Goal: Task Accomplishment & Management: Manage account settings

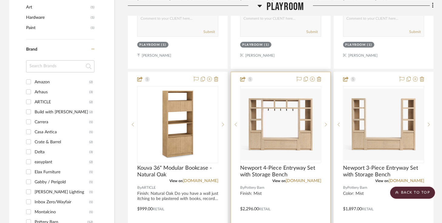
scroll to position [682, 0]
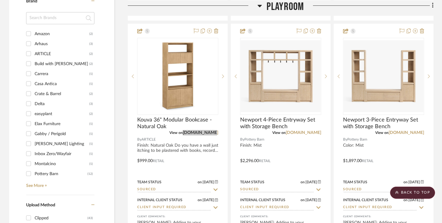
drag, startPoint x: 203, startPoint y: 132, endPoint x: 244, endPoint y: 0, distance: 138.2
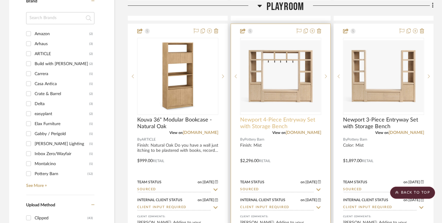
click at [263, 127] on span "Newport 4-Piece Entryway Set with Storage Bench" at bounding box center [280, 123] width 81 height 13
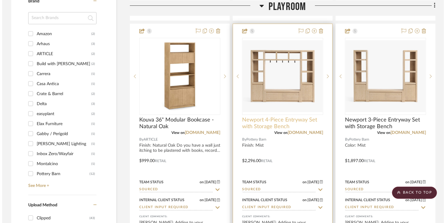
scroll to position [0, 0]
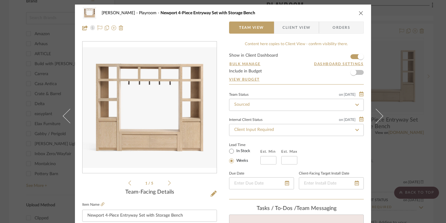
click at [359, 13] on icon "close" at bounding box center [361, 13] width 5 height 5
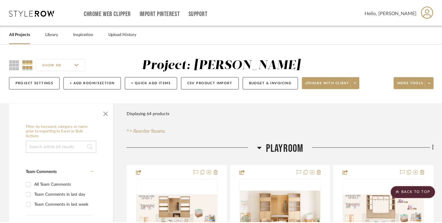
scroll to position [682, 0]
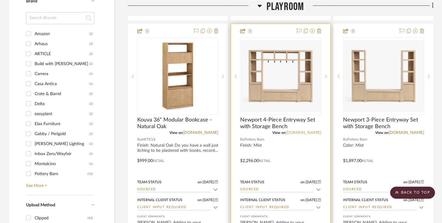
click at [293, 131] on link "[DOMAIN_NAME]" at bounding box center [304, 133] width 36 height 4
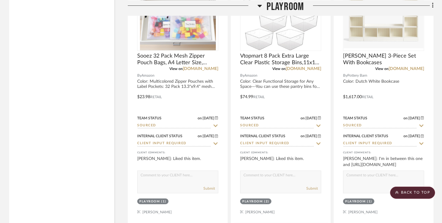
scroll to position [1553, 0]
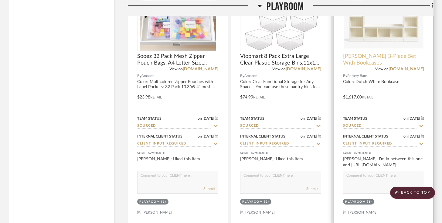
click at [408, 64] on span "[PERSON_NAME] 3-Piece Set With Bookcases" at bounding box center [383, 59] width 81 height 13
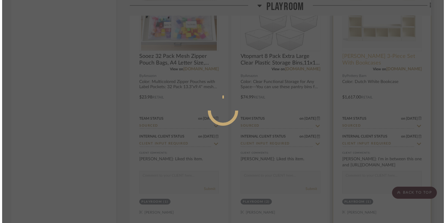
scroll to position [0, 0]
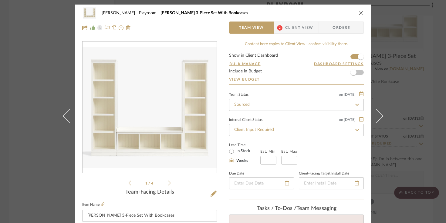
click at [362, 13] on div "Urmi Rodrigues Playroom Aubrey 3-Piece Set With Bookcases Team View 2 Client Vi…" at bounding box center [223, 21] width 296 height 32
click at [360, 12] on icon "close" at bounding box center [361, 13] width 5 height 5
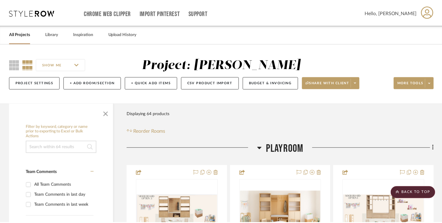
scroll to position [1553, 0]
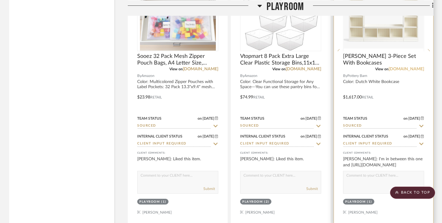
click at [393, 68] on link "[DOMAIN_NAME]" at bounding box center [406, 69] width 36 height 4
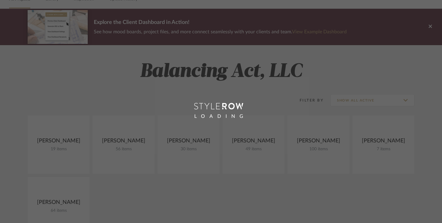
scroll to position [39, 0]
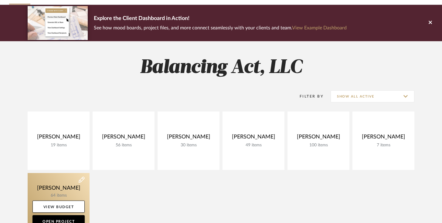
click at [70, 182] on link at bounding box center [59, 202] width 62 height 59
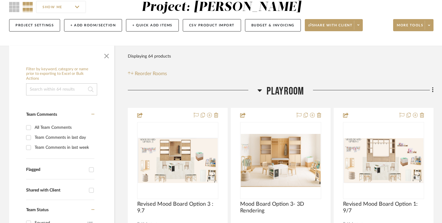
scroll to position [44, 0]
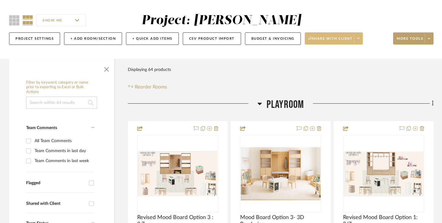
click at [361, 34] on span at bounding box center [358, 38] width 8 height 9
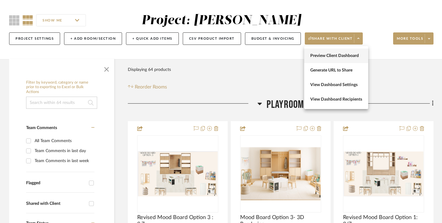
click at [350, 52] on button "Preview Client Dashboard" at bounding box center [336, 56] width 64 height 15
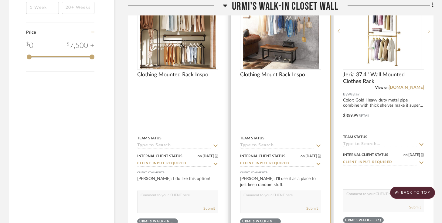
scroll to position [1055, 0]
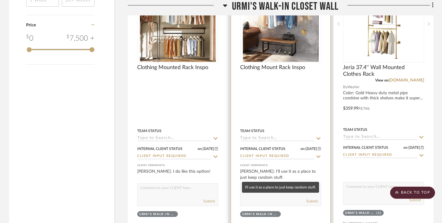
click at [277, 174] on div "Urmi Rodrigues: I'll use it as a place to just keep random stuff." at bounding box center [280, 175] width 81 height 12
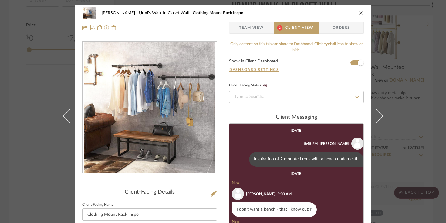
scroll to position [19, 0]
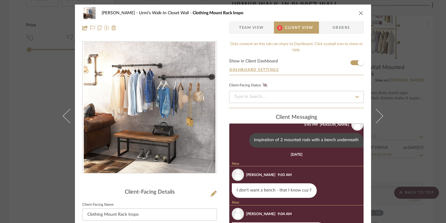
click at [359, 12] on icon "close" at bounding box center [361, 13] width 5 height 5
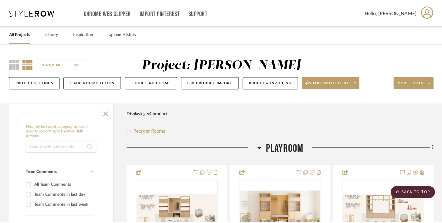
scroll to position [1055, 0]
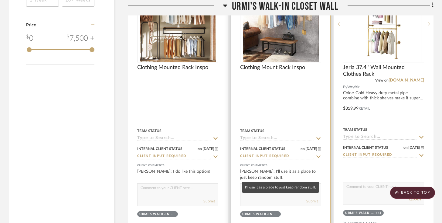
click at [274, 171] on div "[PERSON_NAME]: I'll use it as a place to just keep random stuff." at bounding box center [280, 175] width 81 height 12
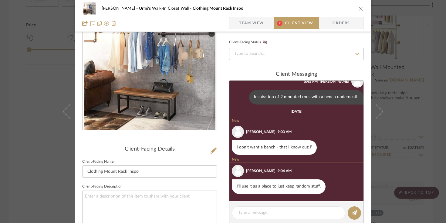
scroll to position [44, 0]
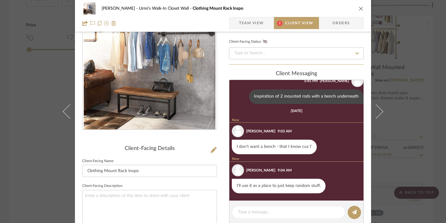
click at [394, 135] on div "Urmi Rodrigues Urmi's Walk-In Closet Wall Clothing Mount Rack Inspo Team View 2…" at bounding box center [223, 111] width 446 height 223
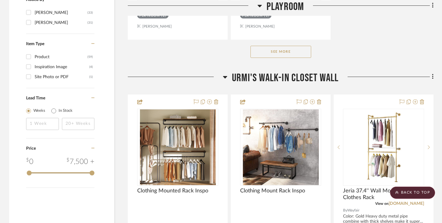
scroll to position [929, 0]
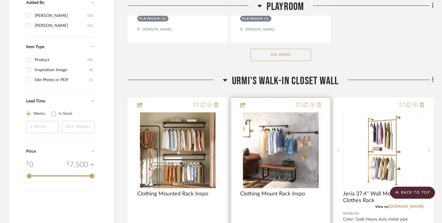
click at [320, 103] on icon at bounding box center [319, 105] width 4 height 5
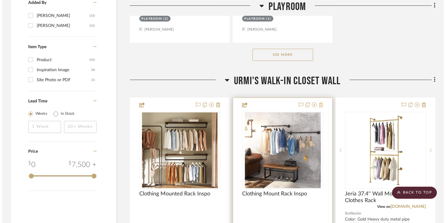
scroll to position [0, 0]
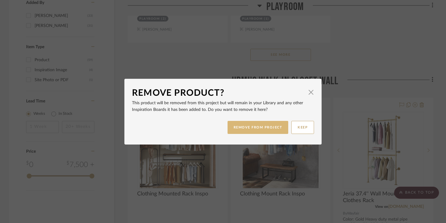
click at [271, 126] on button "REMOVE FROM PROJECT" at bounding box center [258, 127] width 61 height 13
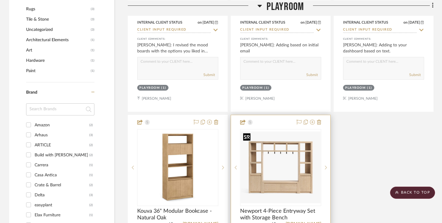
scroll to position [597, 0]
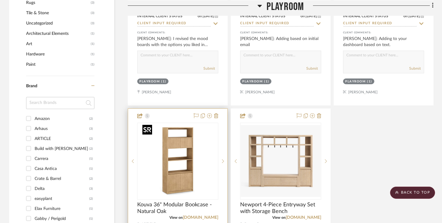
click at [186, 153] on img "0" at bounding box center [178, 161] width 76 height 76
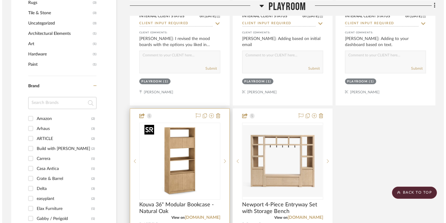
scroll to position [0, 0]
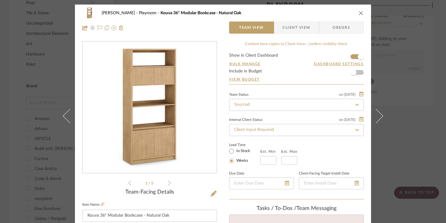
click at [361, 16] on div "Urmi Rodrigues Playroom Kouva 36" Modular Bookcase - Natural Oak" at bounding box center [223, 13] width 282 height 12
click at [361, 15] on icon "close" at bounding box center [361, 13] width 5 height 5
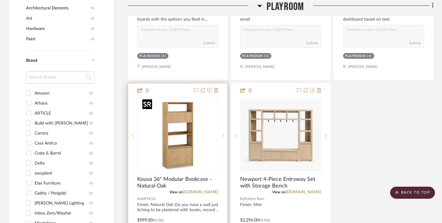
scroll to position [628, 0]
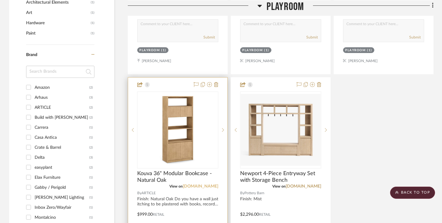
click at [209, 185] on link "[DOMAIN_NAME]" at bounding box center [201, 186] width 36 height 4
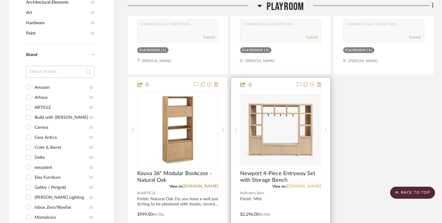
click at [293, 187] on link "[DOMAIN_NAME]" at bounding box center [304, 186] width 36 height 4
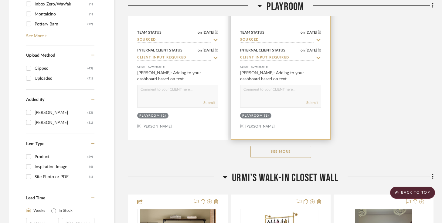
scroll to position [845, 0]
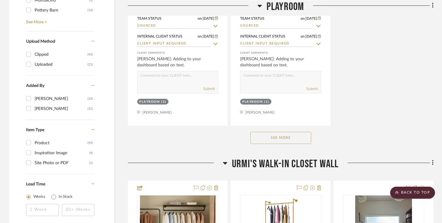
click at [272, 139] on button "See More" at bounding box center [280, 138] width 61 height 12
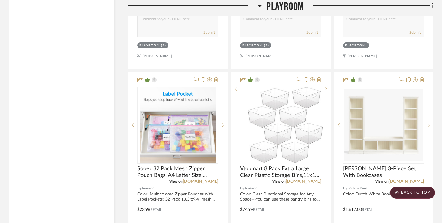
scroll to position [1531, 0]
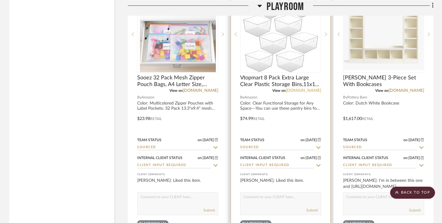
click at [301, 89] on link "[DOMAIN_NAME]" at bounding box center [304, 91] width 36 height 4
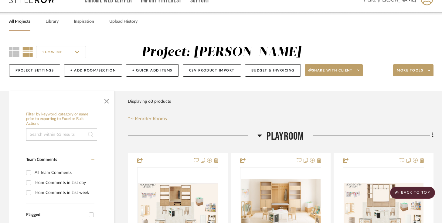
scroll to position [0, 0]
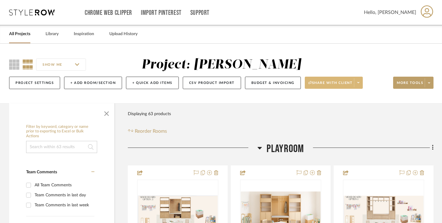
click at [361, 84] on span at bounding box center [358, 82] width 8 height 9
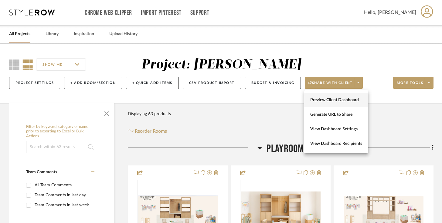
click at [352, 95] on button "Preview Client Dashboard" at bounding box center [336, 100] width 64 height 15
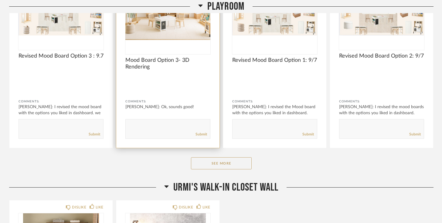
scroll to position [155, 0]
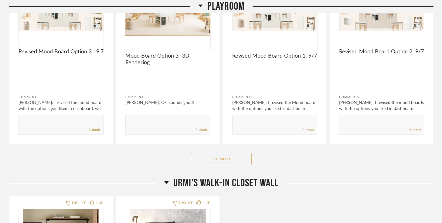
click at [216, 159] on button "See More" at bounding box center [221, 159] width 61 height 12
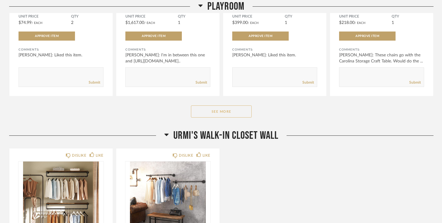
scroll to position [1066, 0]
click at [233, 111] on button "See More" at bounding box center [221, 111] width 61 height 12
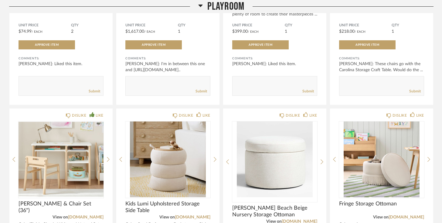
scroll to position [1073, 0]
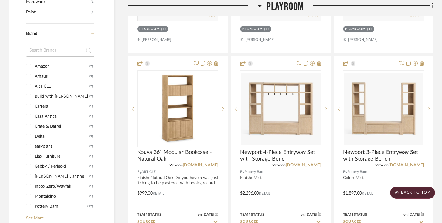
scroll to position [650, 0]
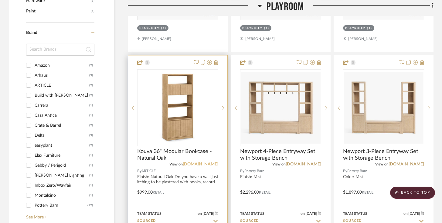
click at [206, 162] on link "[DOMAIN_NAME]" at bounding box center [201, 164] width 36 height 4
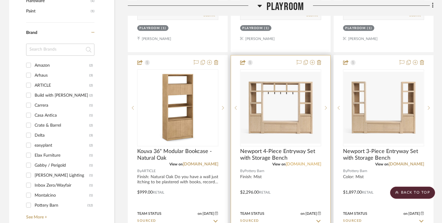
click at [294, 163] on link "[DOMAIN_NAME]" at bounding box center [304, 164] width 36 height 4
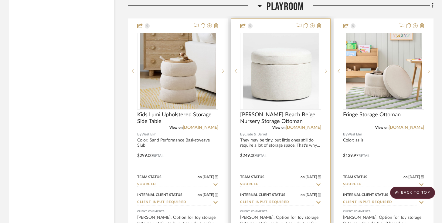
scroll to position [2034, 0]
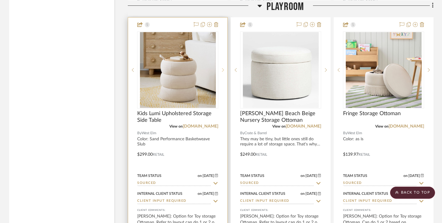
click at [222, 69] on icon at bounding box center [223, 70] width 2 height 4
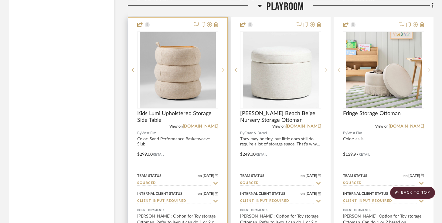
click at [222, 69] on icon at bounding box center [223, 70] width 2 height 4
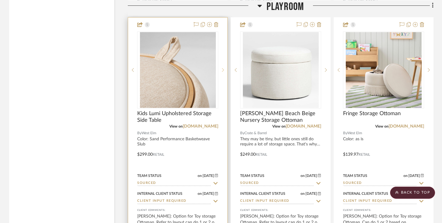
click at [222, 69] on icon at bounding box center [223, 70] width 2 height 4
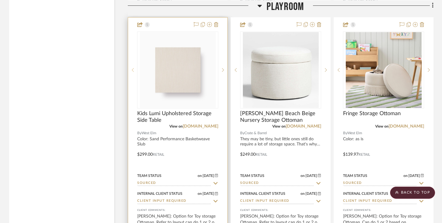
click at [131, 68] on sr-prev-btn at bounding box center [132, 70] width 9 height 4
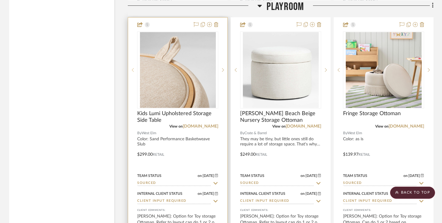
click at [131, 68] on sr-prev-btn at bounding box center [132, 70] width 9 height 4
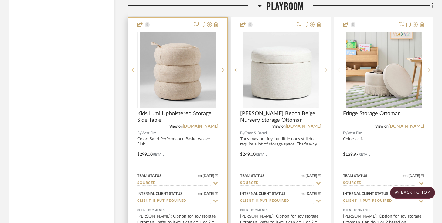
click at [131, 68] on sr-prev-btn at bounding box center [132, 70] width 9 height 4
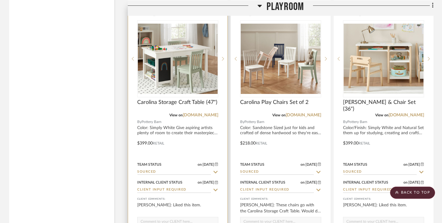
scroll to position [1773, 0]
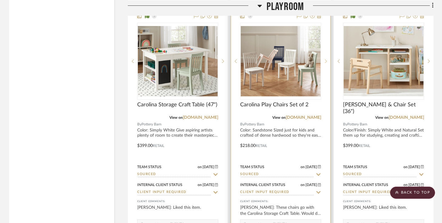
click at [325, 61] on icon at bounding box center [326, 61] width 2 height 4
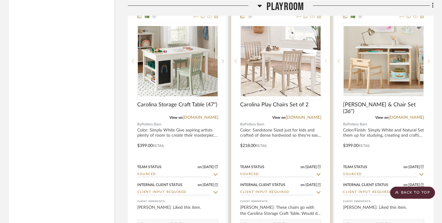
click at [325, 59] on icon at bounding box center [326, 61] width 2 height 4
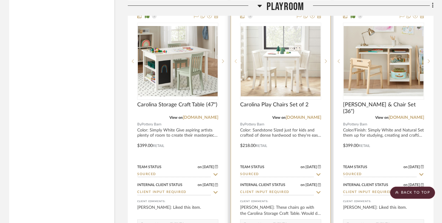
click at [237, 59] on sr-prev-btn at bounding box center [235, 61] width 9 height 4
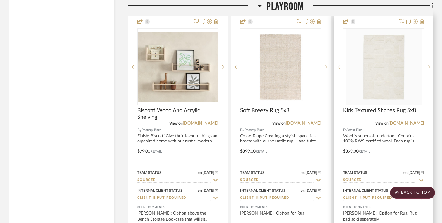
scroll to position [2306, 0]
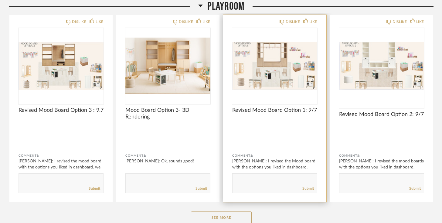
scroll to position [123, 0]
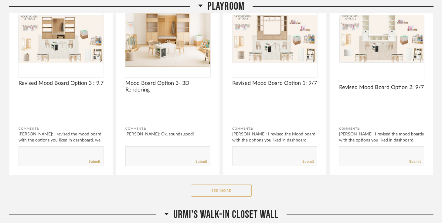
click at [231, 190] on button "See More" at bounding box center [221, 191] width 61 height 12
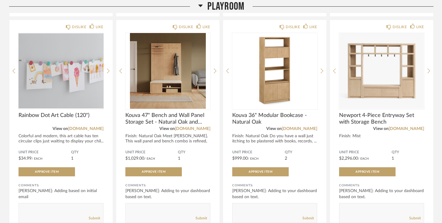
scroll to position [283, 0]
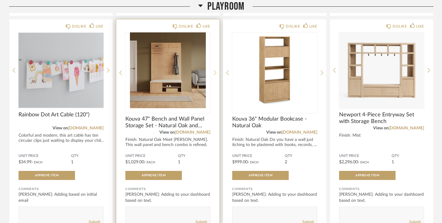
click at [214, 70] on icon at bounding box center [215, 72] width 3 height 5
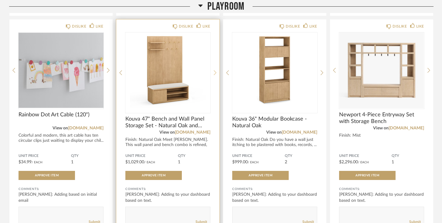
click at [214, 70] on icon at bounding box center [215, 72] width 3 height 5
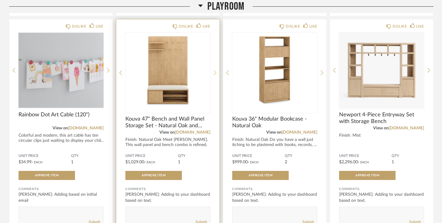
click at [215, 71] on icon at bounding box center [215, 72] width 3 height 5
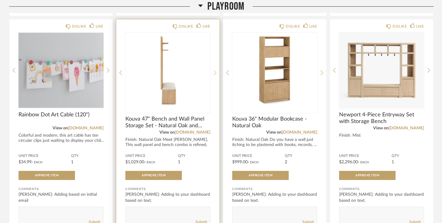
click at [215, 71] on icon at bounding box center [215, 72] width 3 height 5
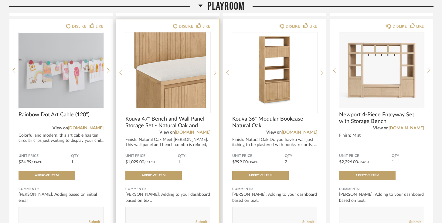
click at [215, 71] on icon at bounding box center [215, 72] width 3 height 5
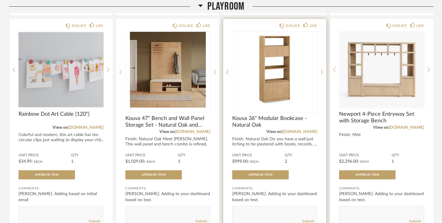
scroll to position [284, 0]
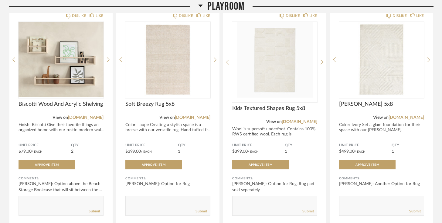
scroll to position [1394, 0]
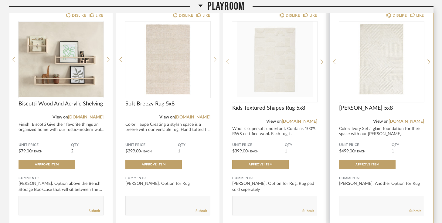
drag, startPoint x: 396, startPoint y: 135, endPoint x: 411, endPoint y: 139, distance: 15.5
click at [416, 139] on div "DISLIKE LIKE [PERSON_NAME] 5x8 View on [DOMAIN_NAME] Color: Ivory Set a glam fo…" at bounding box center [381, 116] width 103 height 216
click at [394, 136] on div "Color: Ivory Set a glam foundation for their space with our [PERSON_NAME]. Hand…" at bounding box center [381, 134] width 85 height 15
drag, startPoint x: 395, startPoint y: 136, endPoint x: 386, endPoint y: 134, distance: 8.8
click at [386, 134] on div "Color: Ivory Set a glam foundation for their space with our [PERSON_NAME]. Hand…" at bounding box center [381, 134] width 85 height 15
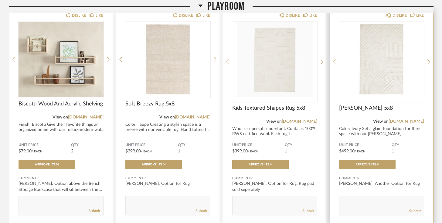
click at [404, 132] on div "Color: Ivory Set a glam foundation for their space with our [PERSON_NAME]. Hand…" at bounding box center [381, 134] width 85 height 15
click at [428, 65] on icon at bounding box center [428, 61] width 3 height 5
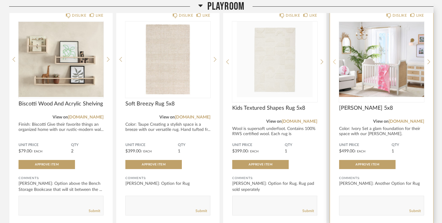
click at [333, 63] on icon at bounding box center [334, 61] width 3 height 5
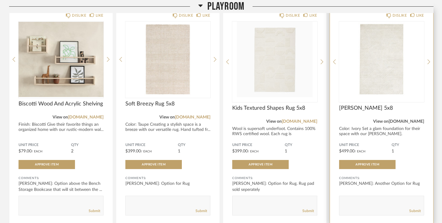
click at [399, 124] on link "[DOMAIN_NAME]" at bounding box center [406, 122] width 36 height 4
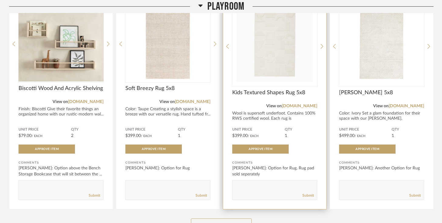
scroll to position [1412, 0]
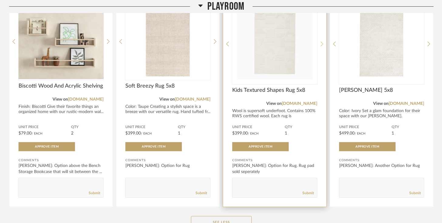
click at [321, 46] on icon at bounding box center [321, 44] width 3 height 5
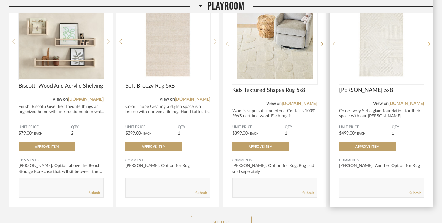
click at [428, 46] on icon at bounding box center [428, 43] width 3 height 5
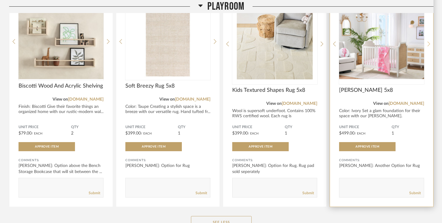
click at [428, 47] on icon at bounding box center [428, 43] width 3 height 5
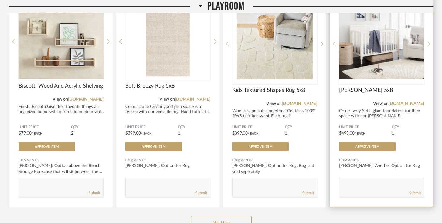
click at [428, 47] on icon at bounding box center [428, 43] width 3 height 5
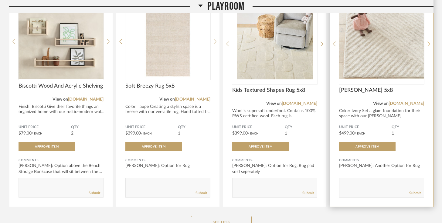
click at [428, 47] on icon at bounding box center [428, 43] width 3 height 5
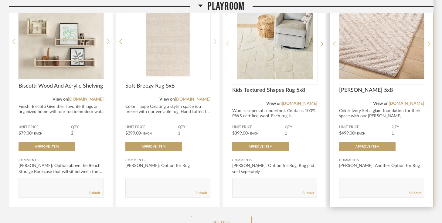
click at [428, 47] on icon at bounding box center [428, 43] width 3 height 5
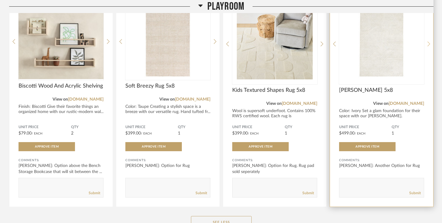
click at [428, 47] on icon at bounding box center [428, 43] width 3 height 5
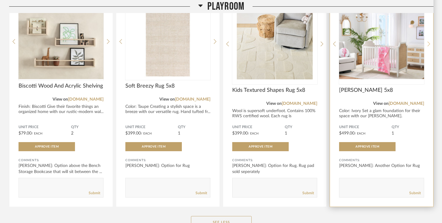
click at [428, 47] on icon at bounding box center [428, 43] width 3 height 5
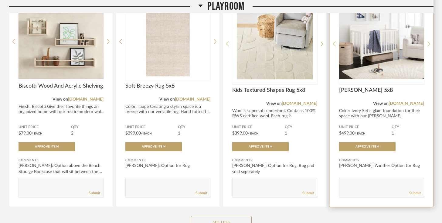
click at [428, 47] on icon at bounding box center [428, 43] width 3 height 5
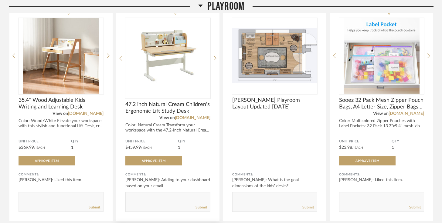
scroll to position [734, 0]
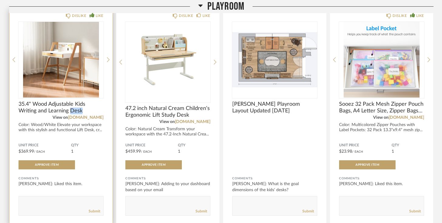
drag, startPoint x: 86, startPoint y: 113, endPoint x: 70, endPoint y: 111, distance: 15.9
click at [70, 111] on span "35.4" Wood Adjustable Kids Writing and Learning Desk" at bounding box center [61, 107] width 85 height 13
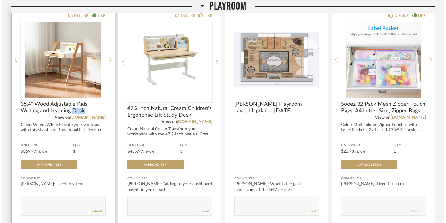
scroll to position [0, 0]
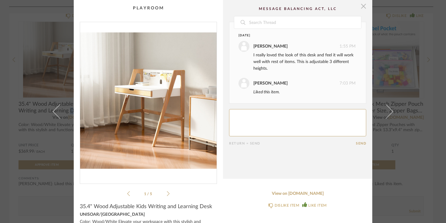
click at [361, 6] on span "button" at bounding box center [363, 6] width 12 height 12
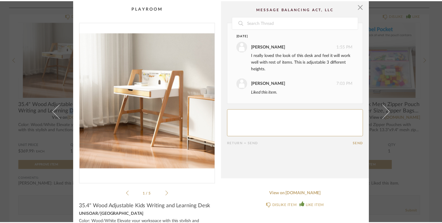
scroll to position [734, 0]
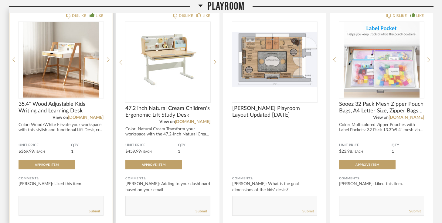
click at [91, 132] on div "Color: Wood/White Elevate your workspace with this stylish and functional Lift …" at bounding box center [61, 128] width 85 height 10
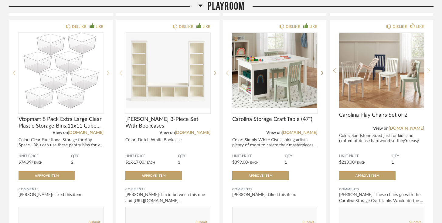
scroll to position [915, 0]
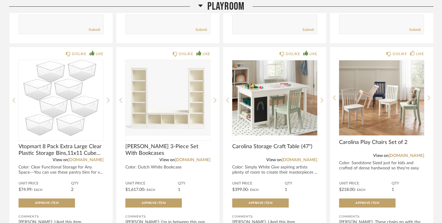
click at [201, 8] on icon at bounding box center [200, 5] width 5 height 7
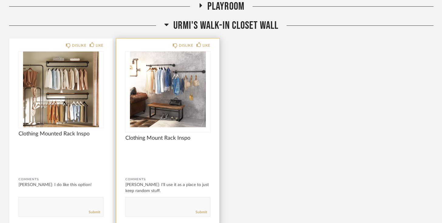
scroll to position [93, 0]
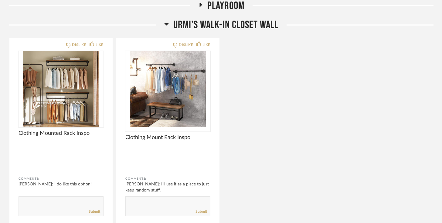
click at [169, 25] on h2 "Urmi's Walk-In Closet Wall" at bounding box center [221, 25] width 114 height 13
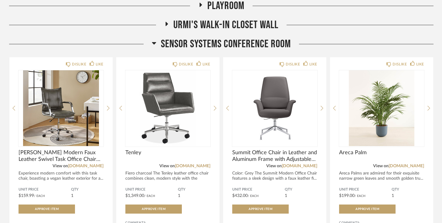
click at [166, 24] on icon at bounding box center [167, 24] width 2 height 4
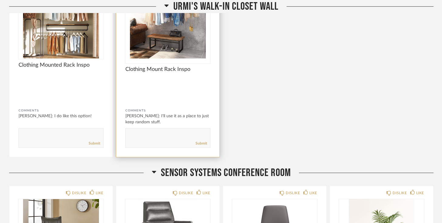
scroll to position [0, 0]
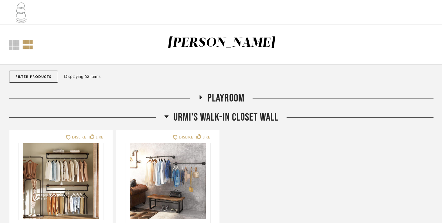
click at [215, 39] on div "[PERSON_NAME]" at bounding box center [221, 43] width 108 height 13
click at [201, 94] on h2 "Playroom" at bounding box center [221, 98] width 46 height 13
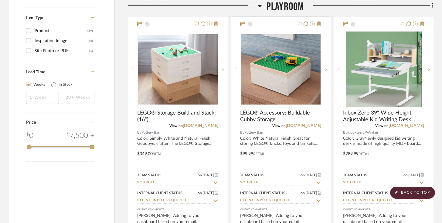
scroll to position [953, 0]
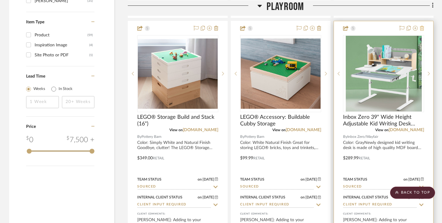
click at [421, 26] on icon at bounding box center [422, 28] width 4 height 5
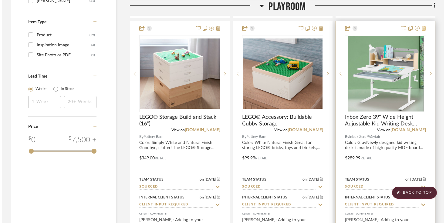
scroll to position [0, 0]
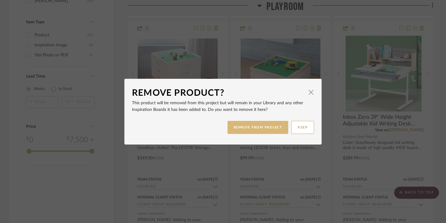
click at [269, 125] on button "REMOVE FROM PROJECT" at bounding box center [258, 127] width 61 height 13
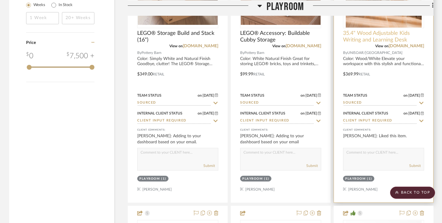
scroll to position [1038, 0]
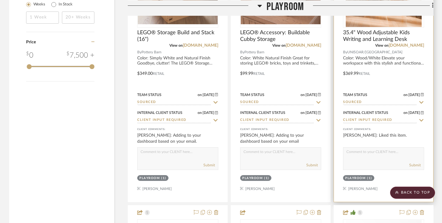
click at [378, 120] on input "Client Input Required" at bounding box center [380, 121] width 74 height 6
click at [380, 100] on input "Sourced" at bounding box center [380, 103] width 74 height 6
click at [382, 94] on div "Team Status on 9/7/2025" at bounding box center [383, 94] width 81 height 5
click at [374, 116] on div "Internal Client Status on 9/7/2025 9/7/2025 Client Input Required" at bounding box center [383, 116] width 81 height 15
click at [373, 120] on input "Client Input Required" at bounding box center [380, 121] width 74 height 6
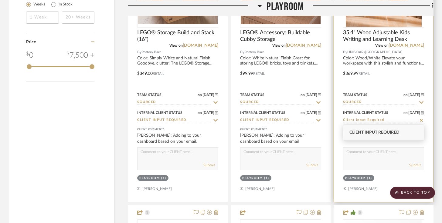
click at [389, 91] on div "Team Status on 9/7/2025 9/7/2025 Sourced" at bounding box center [383, 98] width 81 height 15
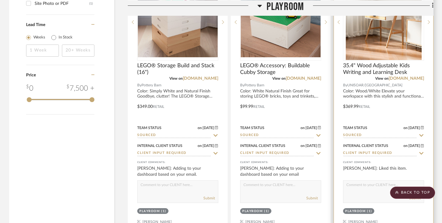
scroll to position [1007, 0]
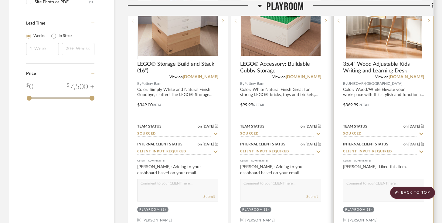
click at [390, 36] on img "0" at bounding box center [384, 21] width 76 height 76
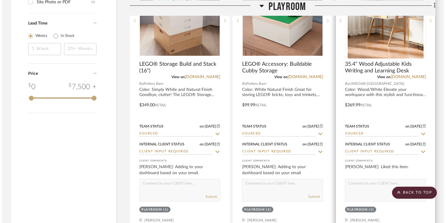
scroll to position [0, 0]
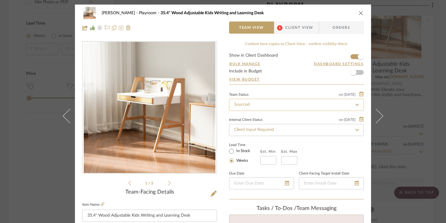
click at [257, 108] on input "Sourced" at bounding box center [296, 105] width 135 height 12
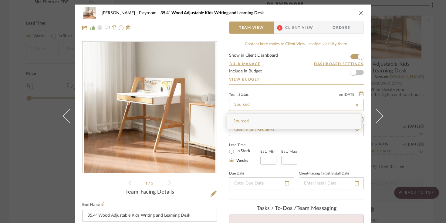
click at [269, 101] on input "Sourced" at bounding box center [296, 105] width 135 height 12
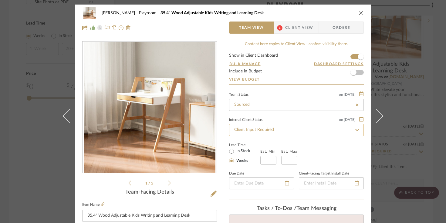
click at [269, 126] on input "Client Input Required" at bounding box center [296, 130] width 135 height 12
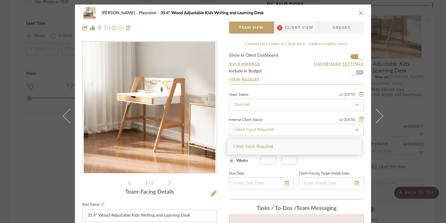
click at [271, 115] on div "Team Status on 9/7/2025 9/7/2025 Sourced Internal Client Status on 9/7/2025 9/7…" at bounding box center [296, 145] width 135 height 109
click at [293, 30] on span "Client View" at bounding box center [299, 28] width 28 height 12
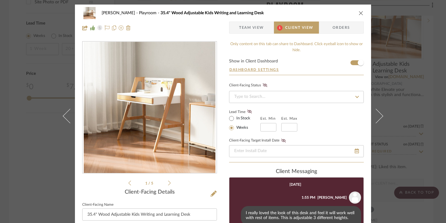
click at [257, 24] on span "Team View" at bounding box center [251, 28] width 25 height 12
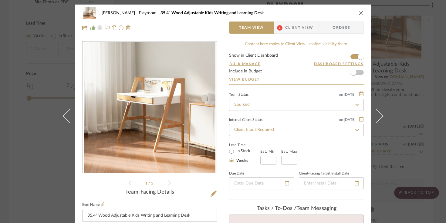
click at [360, 12] on icon "close" at bounding box center [361, 13] width 5 height 5
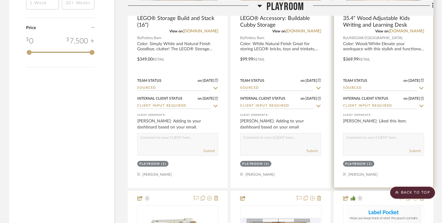
scroll to position [1074, 0]
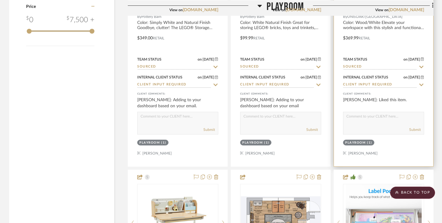
click at [419, 84] on icon at bounding box center [420, 85] width 5 height 5
click at [405, 83] on input "Client Input Required" at bounding box center [380, 85] width 74 height 6
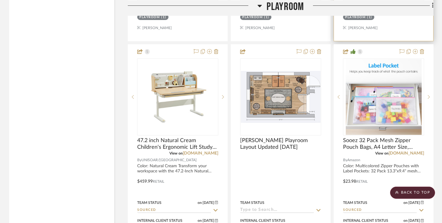
scroll to position [1199, 0]
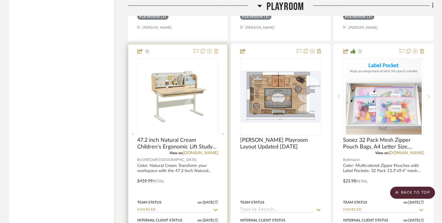
click at [216, 51] on icon at bounding box center [216, 51] width 4 height 5
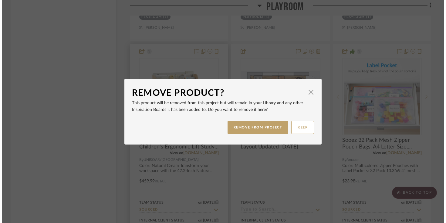
scroll to position [0, 0]
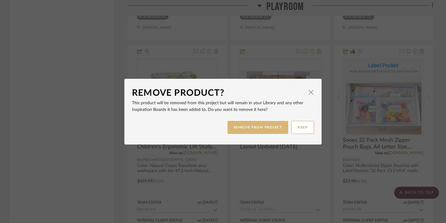
click at [264, 129] on button "REMOVE FROM PROJECT" at bounding box center [258, 127] width 61 height 13
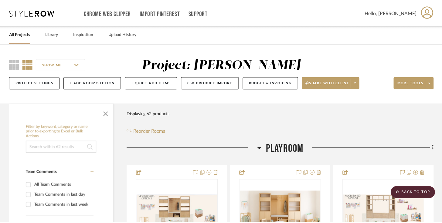
scroll to position [1199, 0]
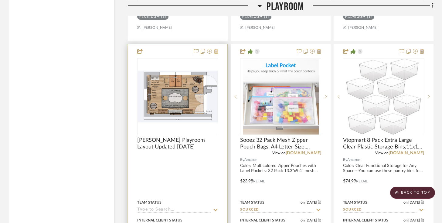
click at [217, 52] on fa-icon at bounding box center [216, 51] width 4 height 5
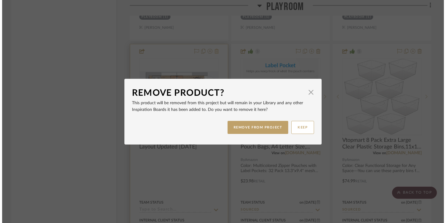
scroll to position [0, 0]
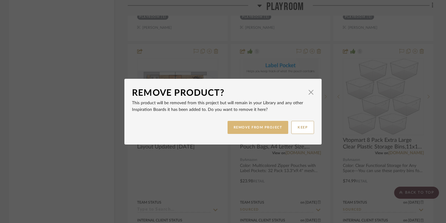
click at [260, 130] on button "REMOVE FROM PROJECT" at bounding box center [258, 127] width 61 height 13
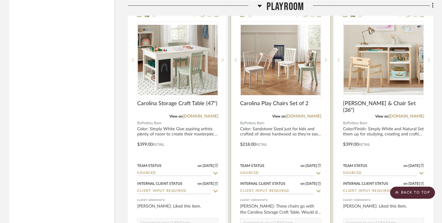
scroll to position [1504, 0]
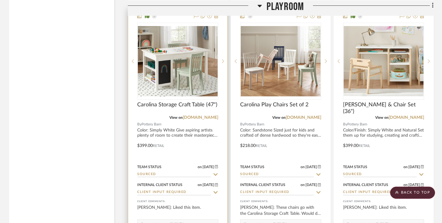
click at [214, 194] on icon at bounding box center [215, 192] width 5 height 5
click at [218, 191] on icon at bounding box center [215, 192] width 5 height 5
type input "[DATE]"
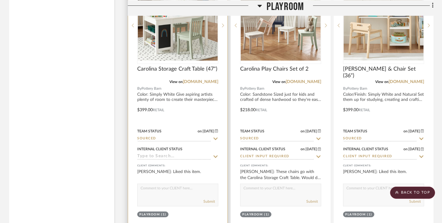
scroll to position [1567, 0]
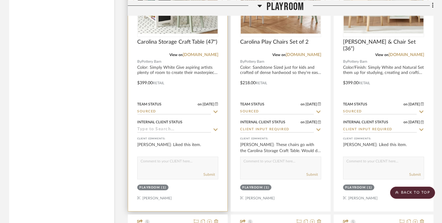
click at [208, 127] on input at bounding box center [174, 130] width 74 height 6
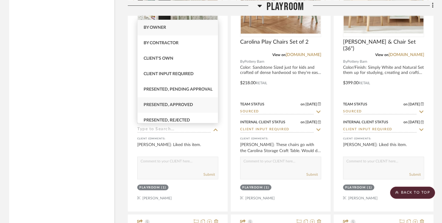
click at [189, 107] on span "Presented, Approved" at bounding box center [168, 105] width 49 height 4
type input "Presented, Approved"
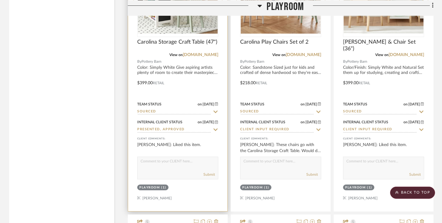
click at [213, 110] on icon at bounding box center [215, 112] width 5 height 5
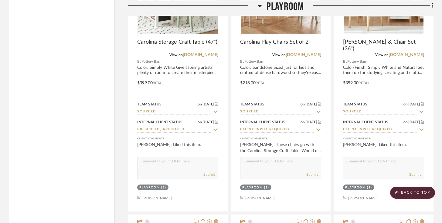
click at [109, 118] on div "Filter by keyword, category or name prior to exporting to Excel or Bulk Actions…" at bounding box center [61, 45] width 105 height 3016
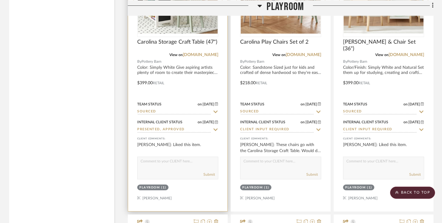
click at [176, 110] on input "Sourced" at bounding box center [174, 112] width 74 height 6
click at [184, 109] on input "Sourced" at bounding box center [174, 112] width 74 height 6
click at [215, 110] on icon at bounding box center [215, 111] width 3 height 3
type input "[DATE]"
click at [209, 110] on input at bounding box center [174, 112] width 74 height 6
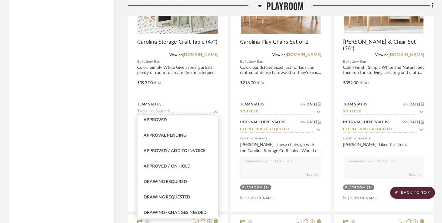
scroll to position [320, 0]
click at [184, 123] on div "Approved" at bounding box center [177, 119] width 80 height 15
type input "Approved"
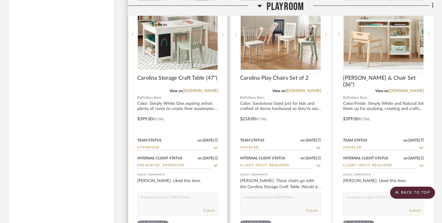
scroll to position [1527, 0]
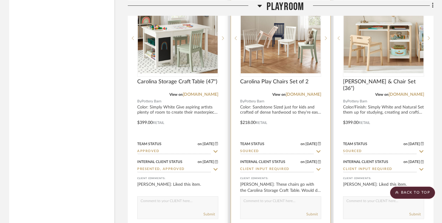
click at [273, 151] on input "Sourced" at bounding box center [277, 152] width 74 height 6
click at [317, 149] on icon at bounding box center [318, 151] width 5 height 5
type input "[DATE]"
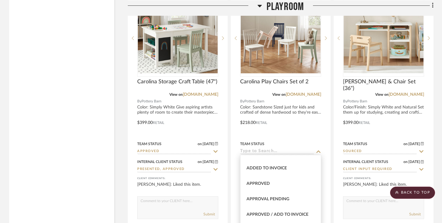
scroll to position [303, 0]
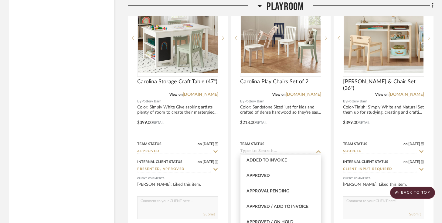
click at [289, 177] on div "Approved" at bounding box center [280, 175] width 80 height 15
type input "Approved"
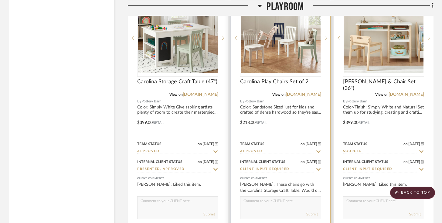
click at [296, 167] on input "Client Input Required" at bounding box center [277, 170] width 74 height 6
click at [317, 168] on icon at bounding box center [318, 169] width 3 height 3
type input "[DATE]"
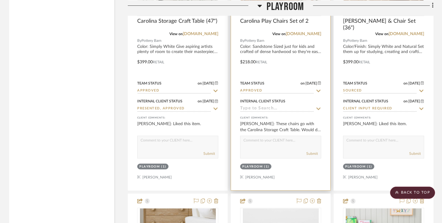
scroll to position [1591, 0]
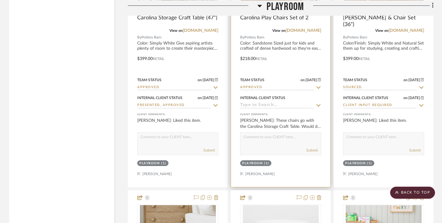
click at [320, 103] on icon at bounding box center [318, 105] width 5 height 5
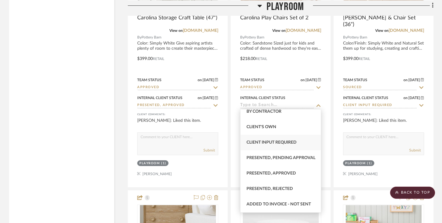
scroll to position [23, 0]
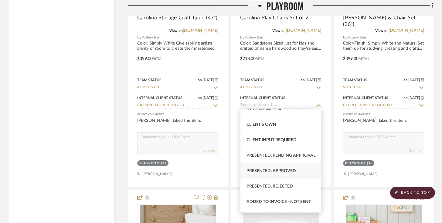
click at [285, 174] on div "Presented, Approved" at bounding box center [280, 171] width 80 height 15
type input "Presented, Approved"
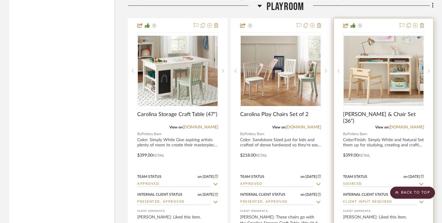
scroll to position [1494, 0]
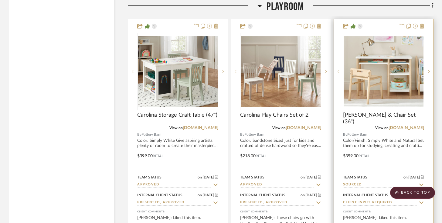
click at [425, 22] on div at bounding box center [383, 152] width 99 height 266
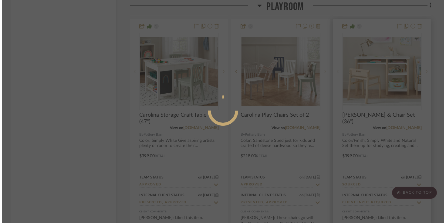
scroll to position [0, 0]
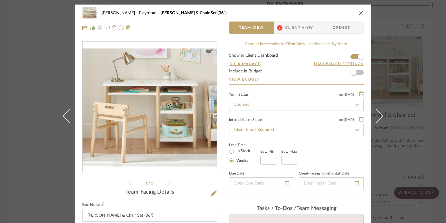
click at [359, 14] on icon "close" at bounding box center [361, 13] width 5 height 5
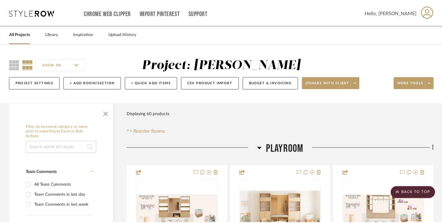
scroll to position [1494, 0]
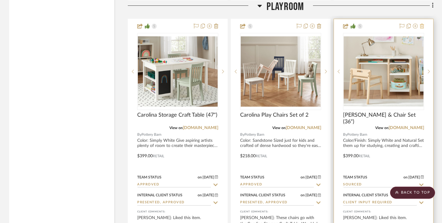
click at [423, 25] on icon at bounding box center [422, 26] width 4 height 5
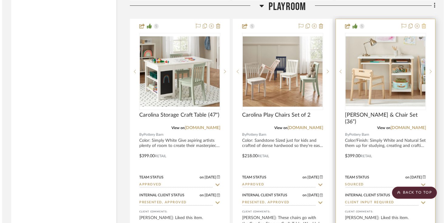
scroll to position [0, 0]
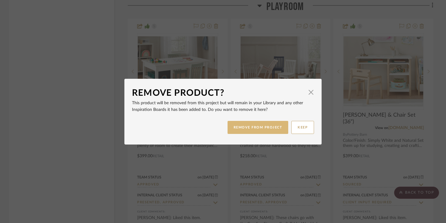
click at [266, 127] on button "REMOVE FROM PROJECT" at bounding box center [258, 127] width 61 height 13
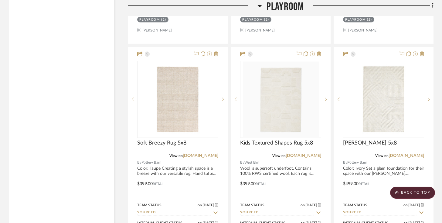
scroll to position [2003, 0]
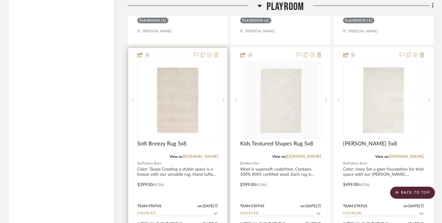
click at [216, 56] on button at bounding box center [216, 55] width 4 height 7
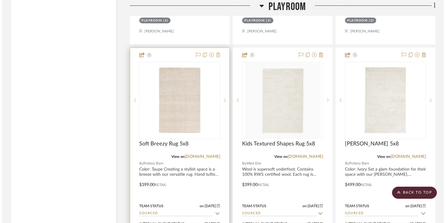
scroll to position [0, 0]
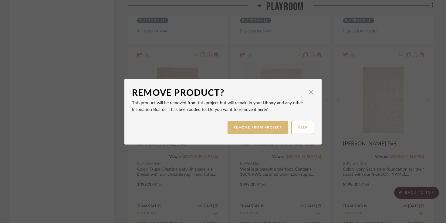
click at [246, 126] on button "REMOVE FROM PROJECT" at bounding box center [258, 127] width 61 height 13
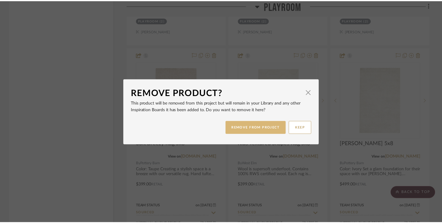
scroll to position [2003, 0]
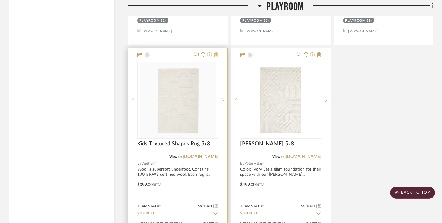
click at [215, 52] on icon at bounding box center [216, 54] width 4 height 5
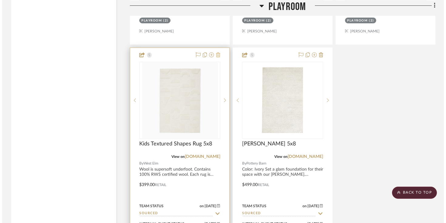
scroll to position [0, 0]
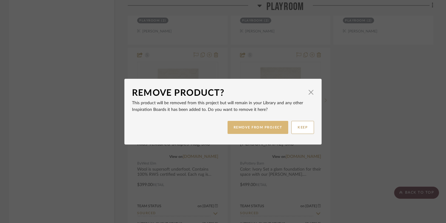
click at [229, 130] on button "REMOVE FROM PROJECT" at bounding box center [258, 127] width 61 height 13
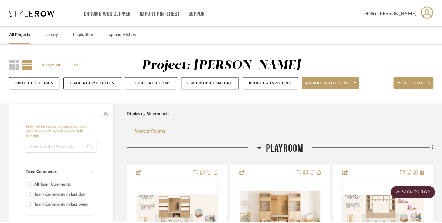
scroll to position [2003, 0]
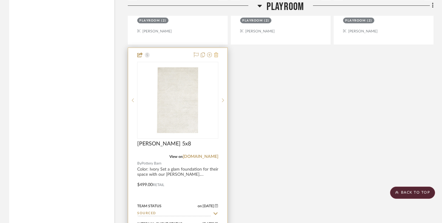
click at [218, 53] on fa-icon at bounding box center [216, 55] width 4 height 5
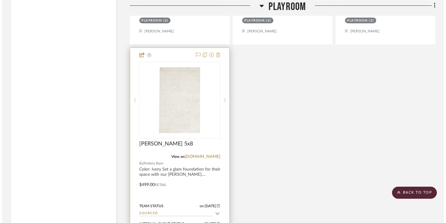
scroll to position [0, 0]
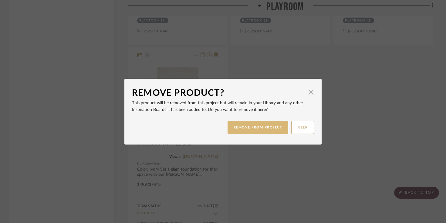
click at [231, 125] on button "REMOVE FROM PROJECT" at bounding box center [258, 127] width 61 height 13
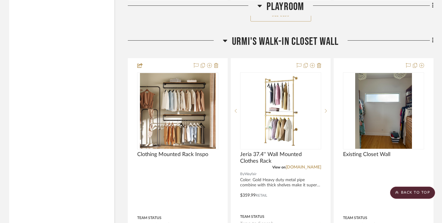
scroll to position [2051, 0]
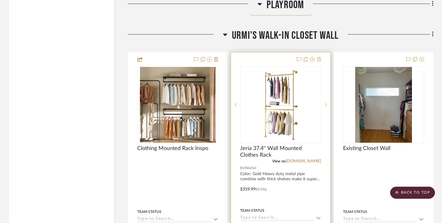
click at [317, 58] on icon at bounding box center [319, 59] width 4 height 5
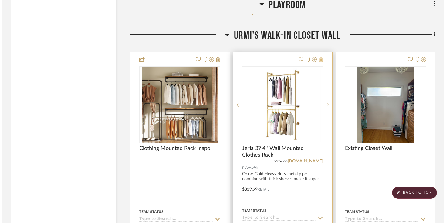
scroll to position [0, 0]
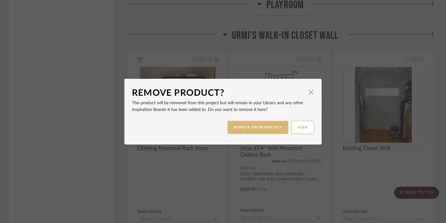
click at [280, 128] on button "REMOVE FROM PROJECT" at bounding box center [258, 127] width 61 height 13
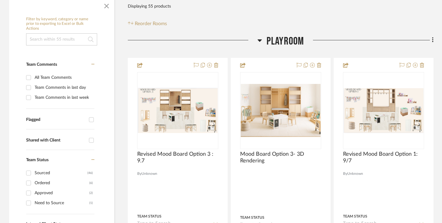
scroll to position [108, 0]
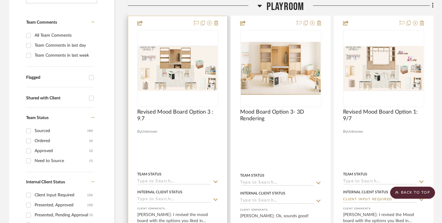
scroll to position [141, 0]
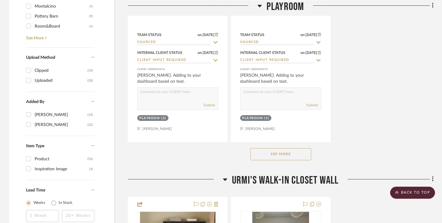
scroll to position [941, 0]
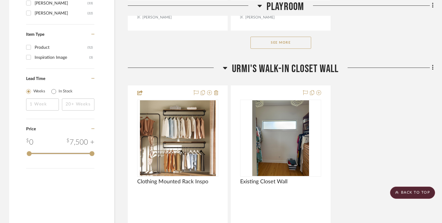
click at [299, 42] on button "See More" at bounding box center [280, 43] width 61 height 12
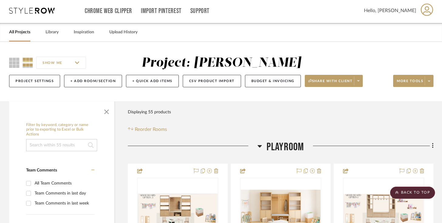
scroll to position [0, 0]
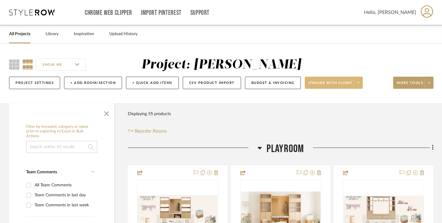
click at [359, 87] on span at bounding box center [358, 82] width 8 height 9
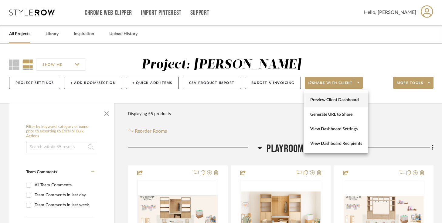
click at [355, 95] on button "Preview Client Dashboard" at bounding box center [336, 100] width 64 height 15
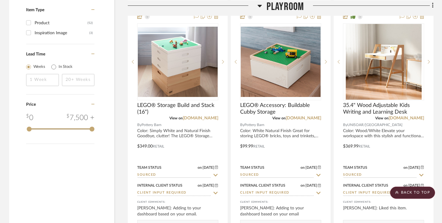
scroll to position [983, 0]
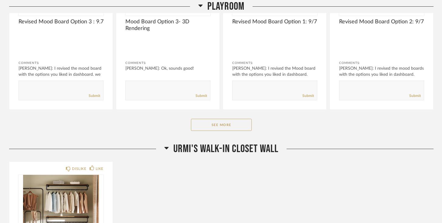
scroll to position [286, 0]
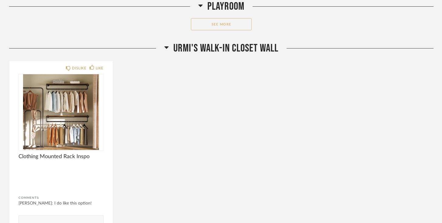
click at [247, 23] on button "See More" at bounding box center [221, 24] width 61 height 12
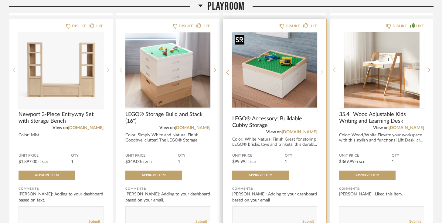
scroll to position [498, 0]
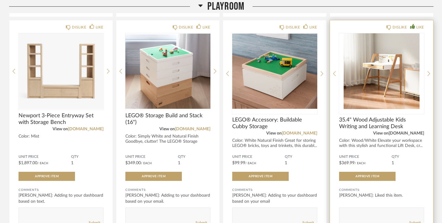
click at [411, 134] on link "[DOMAIN_NAME]" at bounding box center [406, 133] width 36 height 4
click at [404, 136] on link "[DOMAIN_NAME]" at bounding box center [406, 133] width 36 height 4
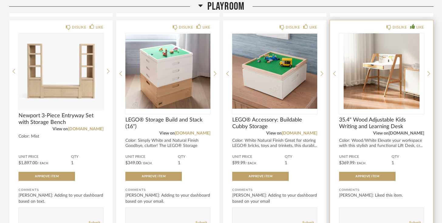
click at [410, 135] on link "[DOMAIN_NAME]" at bounding box center [406, 133] width 36 height 4
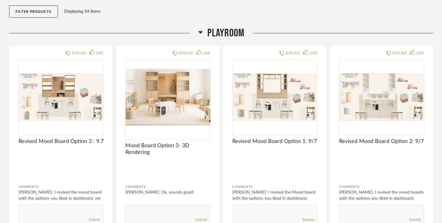
scroll to position [0, 0]
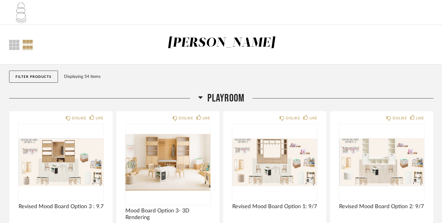
click at [202, 99] on h2 "Playroom" at bounding box center [221, 98] width 46 height 13
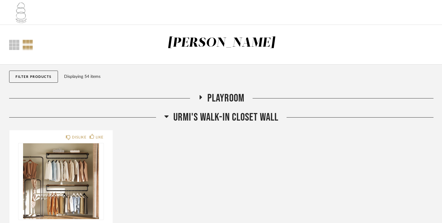
click at [198, 98] on icon at bounding box center [200, 97] width 7 height 5
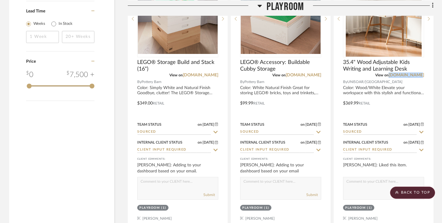
scroll to position [1017, 0]
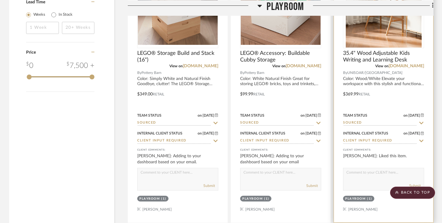
click at [350, 138] on input "Client Input Required" at bounding box center [380, 141] width 74 height 6
click at [422, 122] on icon at bounding box center [421, 123] width 4 height 2
click at [421, 122] on icon at bounding box center [421, 123] width 3 height 3
type input "[DATE]"
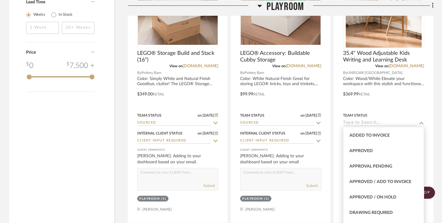
scroll to position [299, 0]
click at [388, 150] on div "Approved" at bounding box center [383, 151] width 80 height 15
type input "Approved"
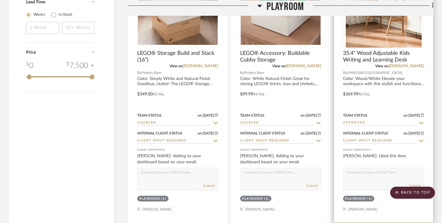
click at [405, 142] on input "Client Input Required" at bounding box center [380, 141] width 74 height 6
click at [421, 141] on icon at bounding box center [421, 141] width 3 height 3
type input "[DATE]"
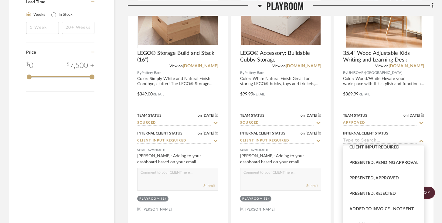
scroll to position [86, 0]
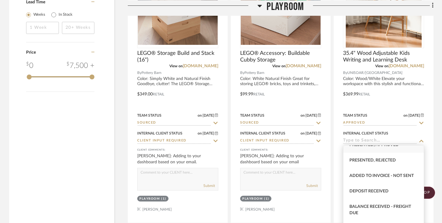
click at [395, 147] on span "Presented, Approved" at bounding box center [373, 145] width 49 height 4
type input "Presented, Approved"
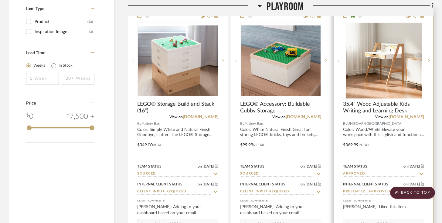
scroll to position [957, 0]
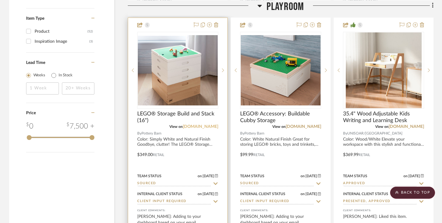
click at [199, 125] on link "[DOMAIN_NAME]" at bounding box center [201, 127] width 36 height 4
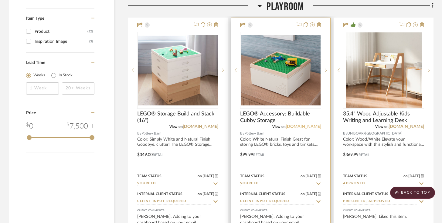
click at [286, 127] on link "[DOMAIN_NAME]" at bounding box center [304, 127] width 36 height 4
click at [320, 22] on icon at bounding box center [319, 24] width 4 height 5
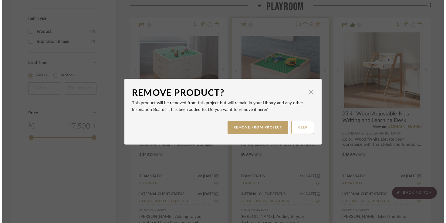
scroll to position [0, 0]
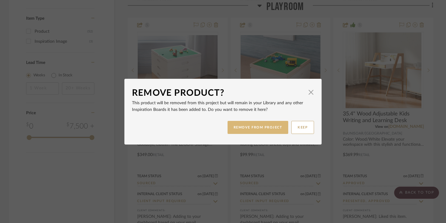
click at [273, 127] on button "REMOVE FROM PROJECT" at bounding box center [258, 127] width 61 height 13
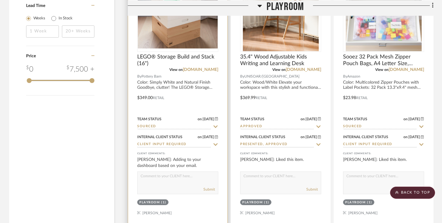
scroll to position [1014, 0]
click at [178, 143] on input "Client Input Required" at bounding box center [174, 145] width 74 height 6
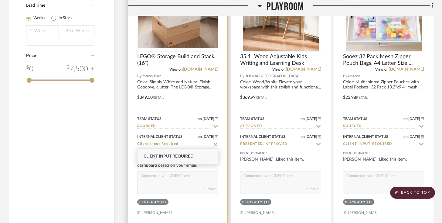
click at [217, 126] on icon at bounding box center [215, 126] width 5 height 5
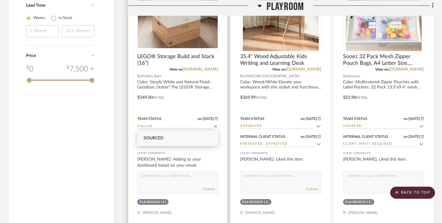
click at [215, 127] on icon at bounding box center [215, 126] width 5 height 5
type input "[DATE]"
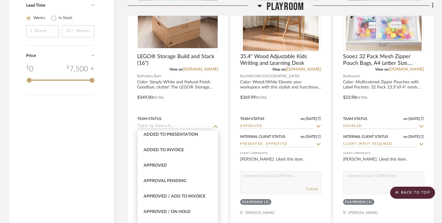
scroll to position [313, 0]
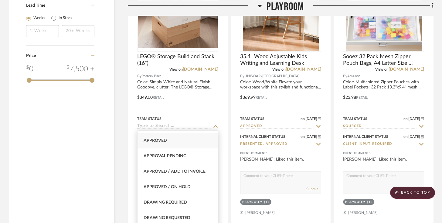
click at [187, 144] on div "Approved" at bounding box center [177, 140] width 80 height 15
type input "Approved"
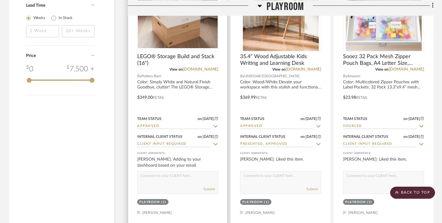
click at [203, 144] on input "Client Input Required" at bounding box center [174, 145] width 74 height 6
click at [215, 143] on icon at bounding box center [215, 144] width 5 height 5
type input "[DATE]"
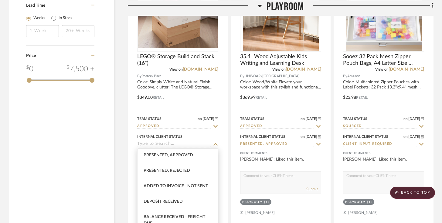
scroll to position [86, 0]
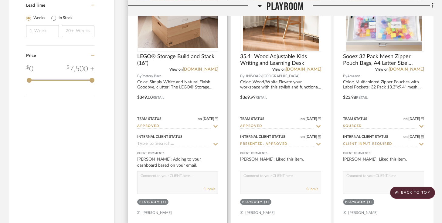
click at [218, 144] on icon at bounding box center [215, 144] width 5 height 5
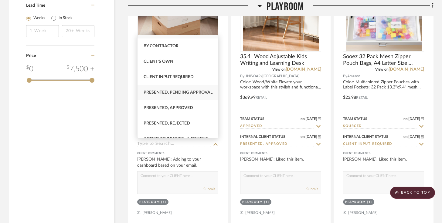
scroll to position [14, 0]
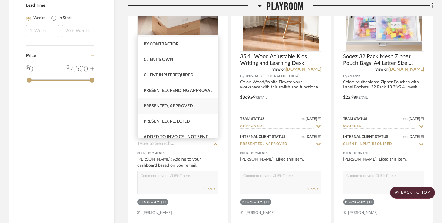
click at [193, 114] on div "Presented, Approved" at bounding box center [177, 106] width 80 height 15
type input "Presented, Approved"
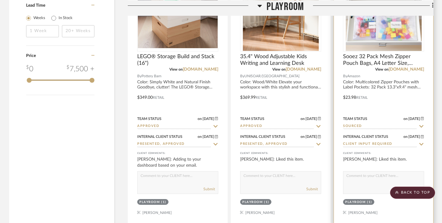
click at [359, 144] on input "Client Input Required" at bounding box center [380, 145] width 74 height 6
click at [422, 125] on icon at bounding box center [421, 126] width 4 height 2
click at [422, 126] on icon at bounding box center [421, 126] width 3 height 3
type input "[DATE]"
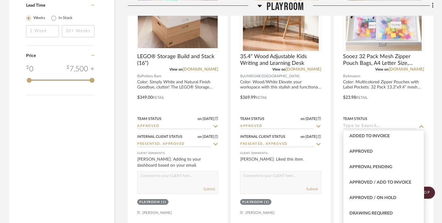
scroll to position [303, 0]
click at [386, 150] on div "Approved" at bounding box center [383, 151] width 80 height 15
type input "Approved"
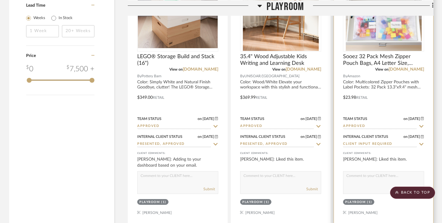
click at [421, 144] on icon at bounding box center [421, 144] width 4 height 2
click at [421, 146] on icon at bounding box center [420, 144] width 5 height 5
type input "[DATE]"
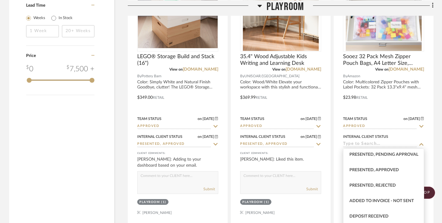
scroll to position [90, 0]
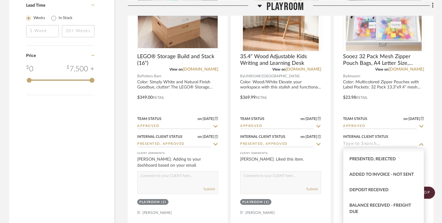
click at [396, 152] on div "Presented, Approved" at bounding box center [383, 143] width 80 height 15
type input "Presented, Approved"
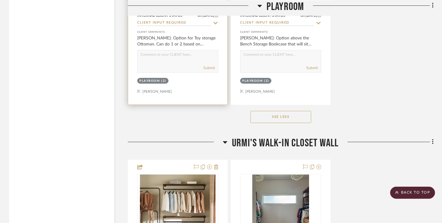
scroll to position [1948, 0]
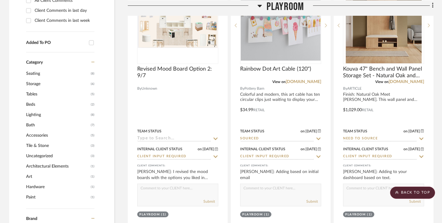
scroll to position [464, 0]
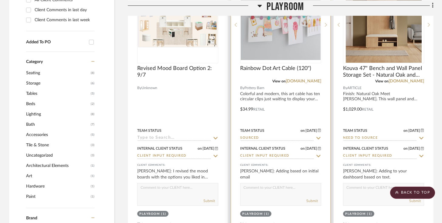
click at [317, 138] on icon at bounding box center [318, 138] width 4 height 2
click at [316, 137] on icon at bounding box center [318, 138] width 5 height 5
type input "[DATE]"
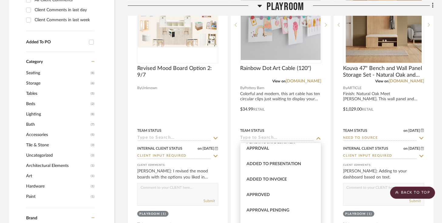
scroll to position [272, 0]
click at [296, 193] on div "Approved" at bounding box center [280, 194] width 80 height 15
type input "Approved"
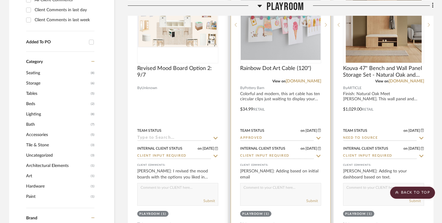
click at [317, 155] on icon at bounding box center [318, 156] width 5 height 5
click at [318, 158] on icon at bounding box center [318, 156] width 5 height 5
type input "[DATE]"
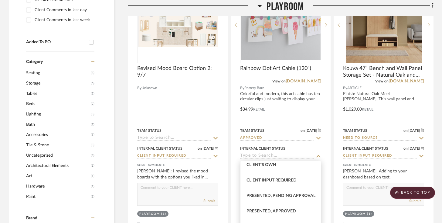
scroll to position [36, 0]
click at [289, 169] on div "Client's Own" at bounding box center [280, 163] width 80 height 15
type input "Client's Own"
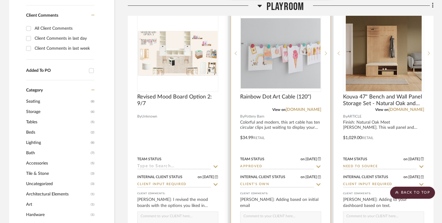
scroll to position [435, 0]
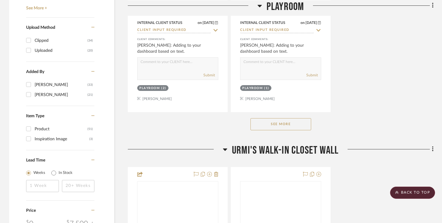
scroll to position [868, 0]
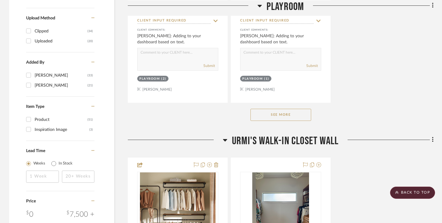
click at [290, 116] on button "See More" at bounding box center [280, 115] width 61 height 12
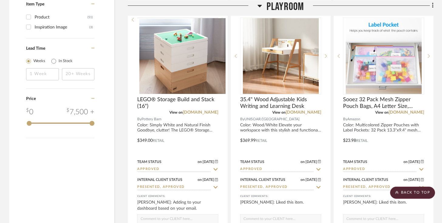
scroll to position [976, 0]
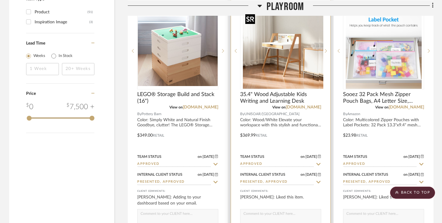
click at [289, 72] on div at bounding box center [280, 50] width 81 height 77
click at [296, 81] on img "0" at bounding box center [281, 51] width 76 height 76
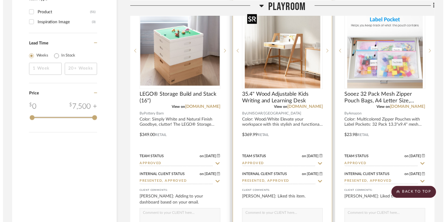
scroll to position [0, 0]
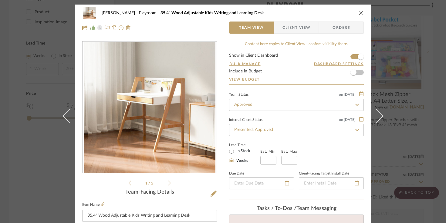
click at [150, 108] on img "0" at bounding box center [150, 108] width 132 height 132
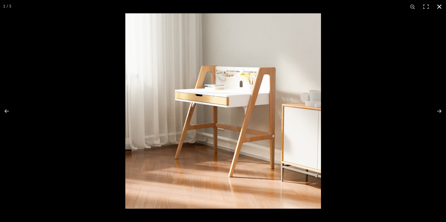
click at [62, 19] on div at bounding box center [223, 111] width 446 height 222
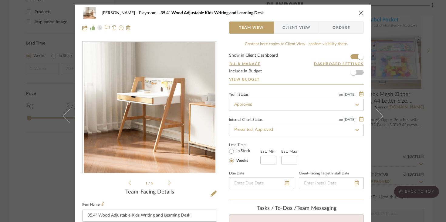
click at [40, 28] on div "[PERSON_NAME] Playroom 35.4" Wood Adjustable Kids Writing and Learning Desk Tea…" at bounding box center [223, 111] width 446 height 222
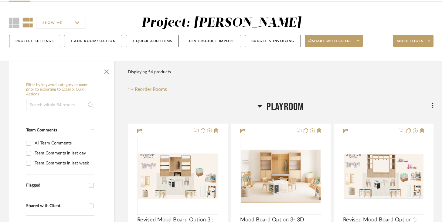
scroll to position [78, 0]
